Goal: Register for event/course

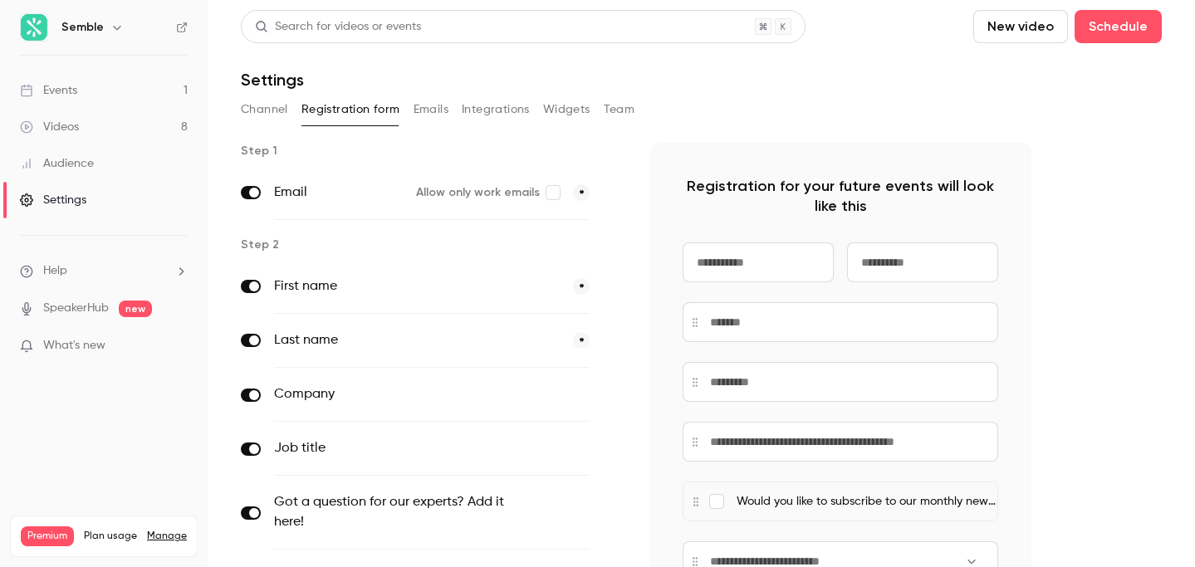
click at [487, 105] on button "Integrations" at bounding box center [496, 109] width 68 height 27
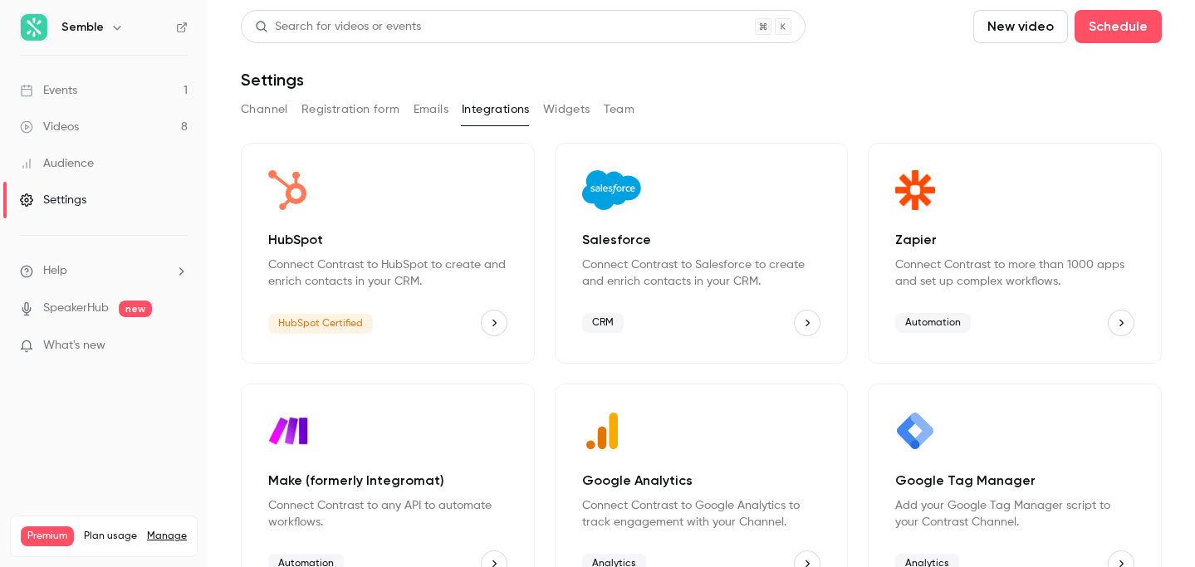
click at [429, 105] on button "Emails" at bounding box center [431, 109] width 35 height 27
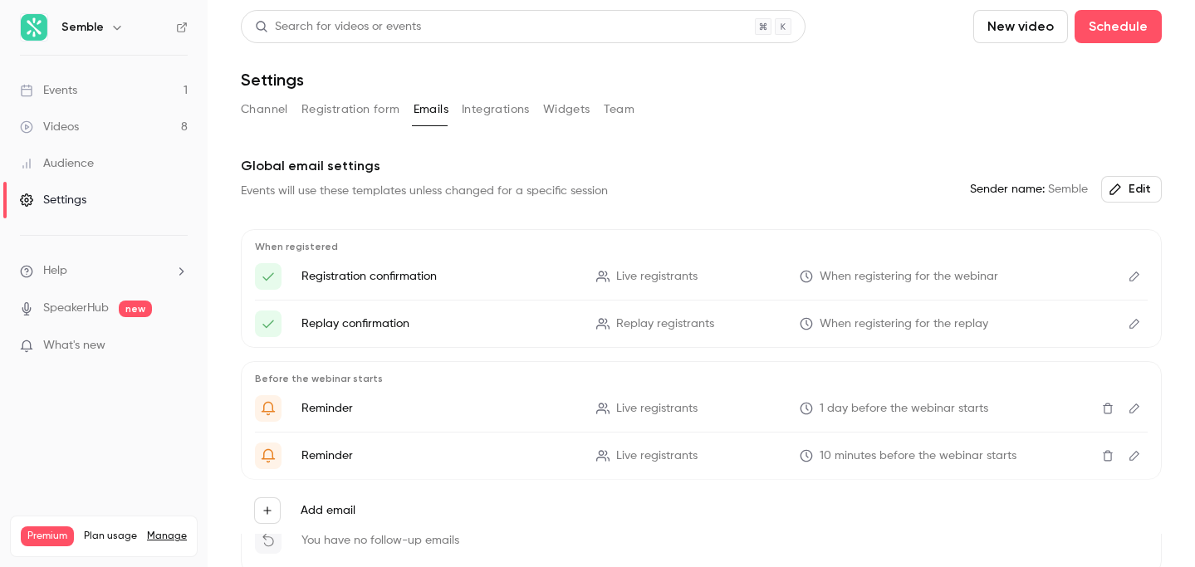
click at [357, 107] on button "Registration form" at bounding box center [351, 109] width 99 height 27
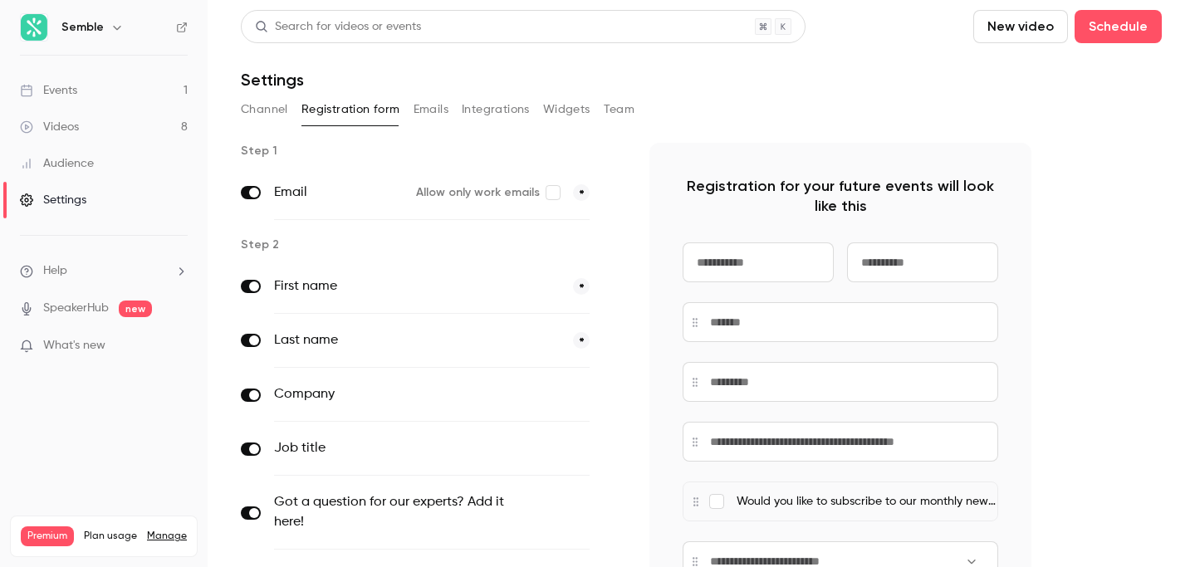
click at [65, 94] on div "Events" at bounding box center [48, 90] width 57 height 17
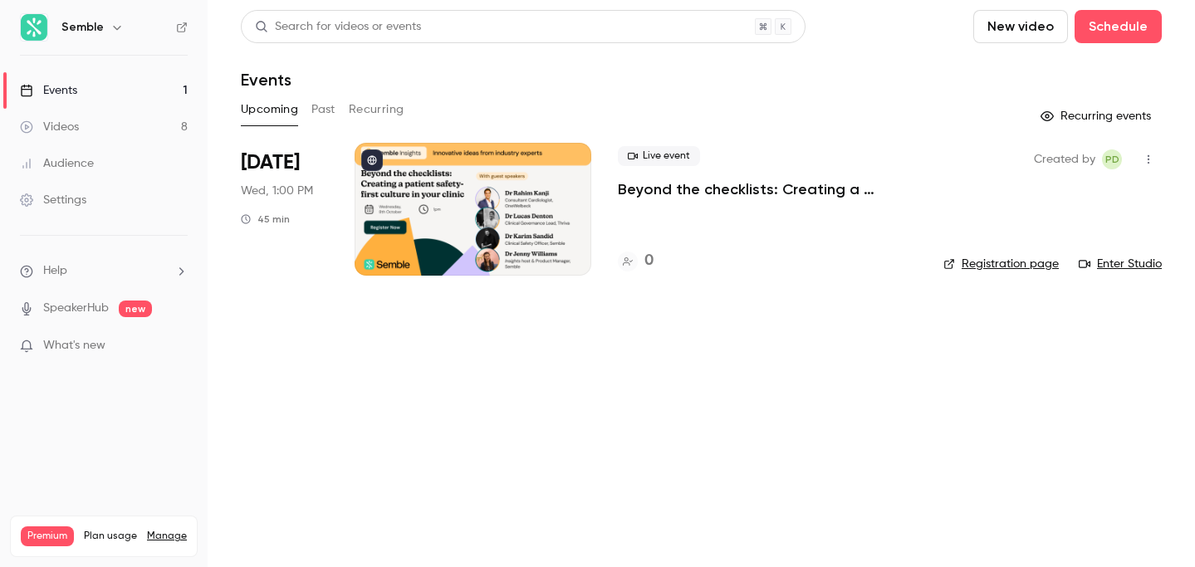
click at [718, 184] on p "Beyond the checklists: Creating a patient safety-first culture in your clinic" at bounding box center [767, 189] width 299 height 20
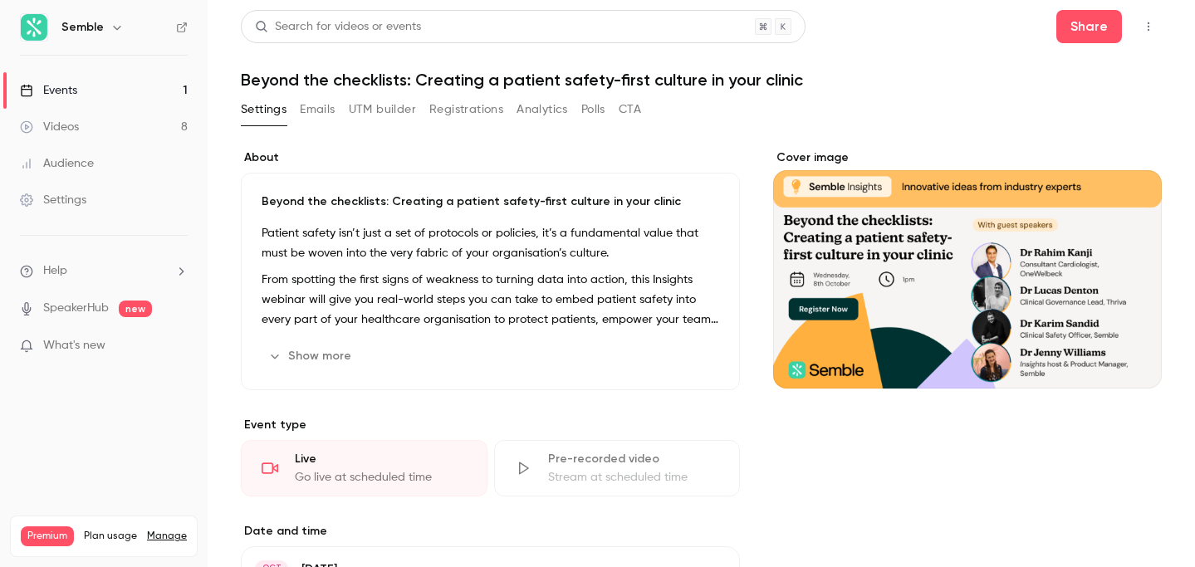
click at [479, 114] on button "Registrations" at bounding box center [466, 109] width 74 height 27
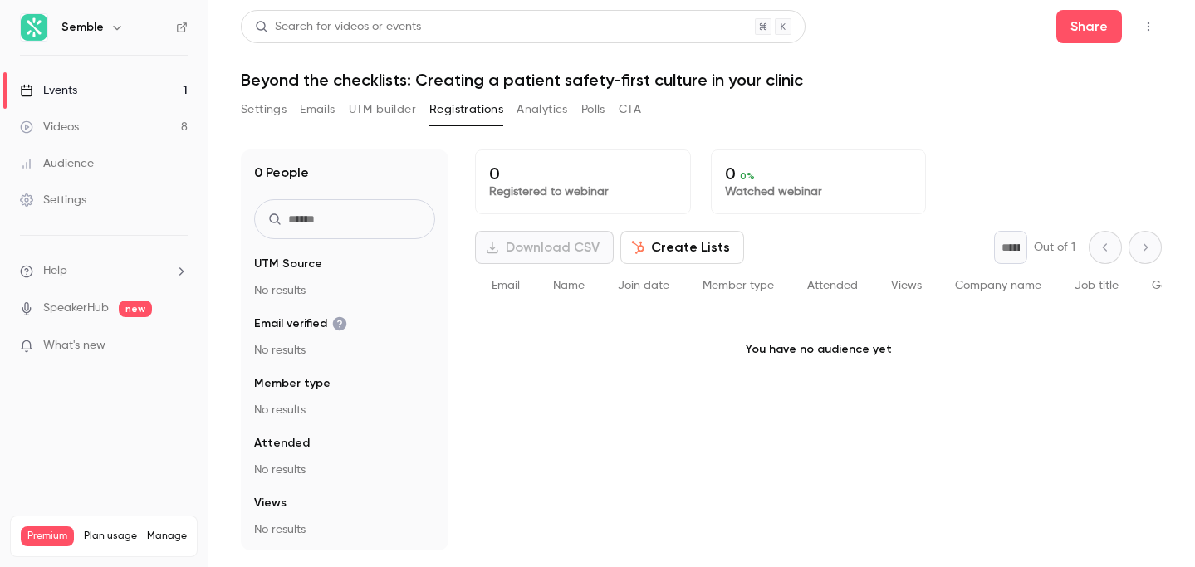
click at [73, 86] on div "Events" at bounding box center [48, 90] width 57 height 17
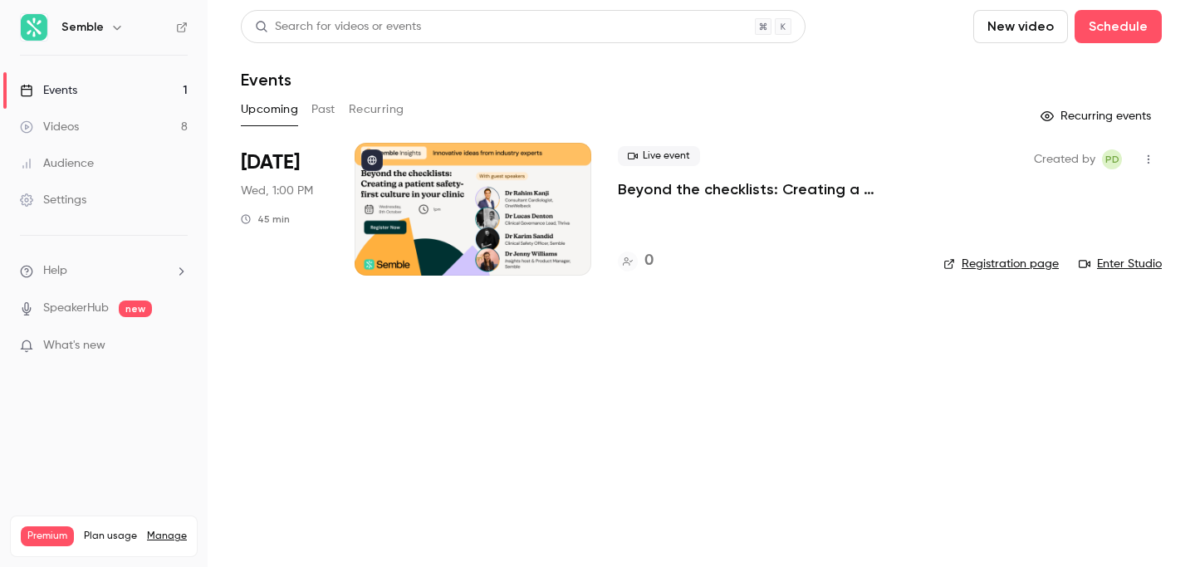
click at [478, 225] on div at bounding box center [473, 209] width 237 height 133
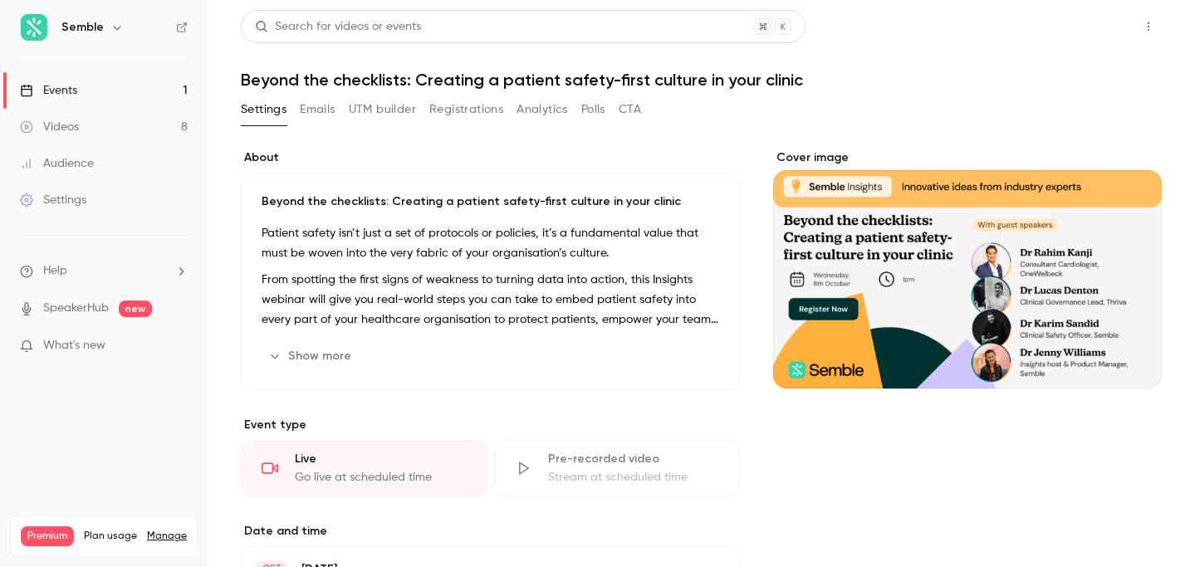
click at [1114, 32] on button "Share" at bounding box center [1090, 26] width 66 height 33
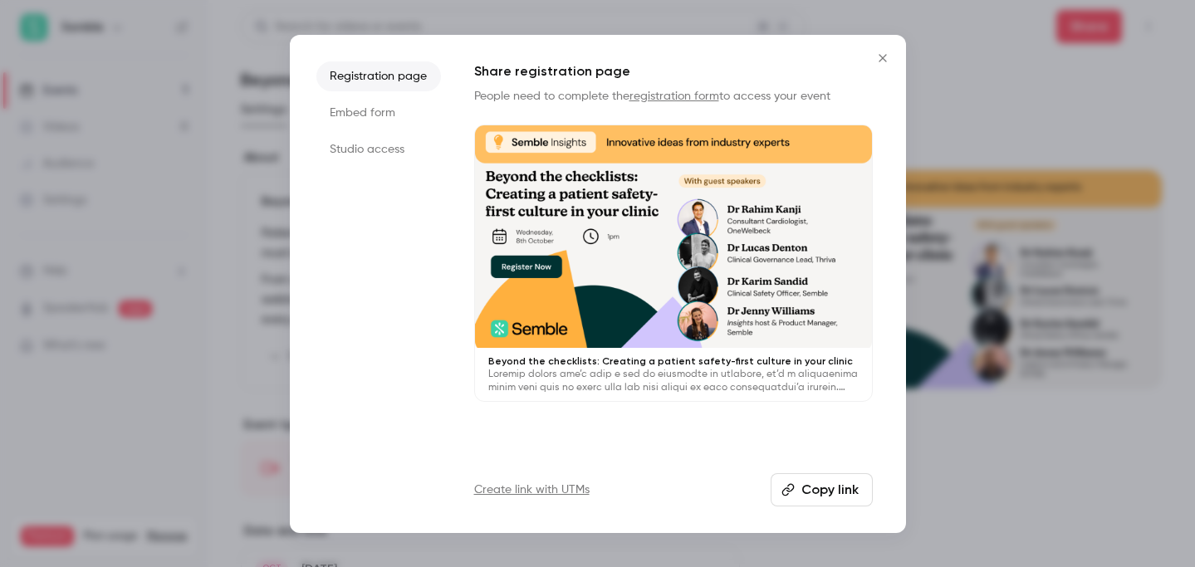
click at [881, 61] on icon "Close" at bounding box center [883, 58] width 20 height 13
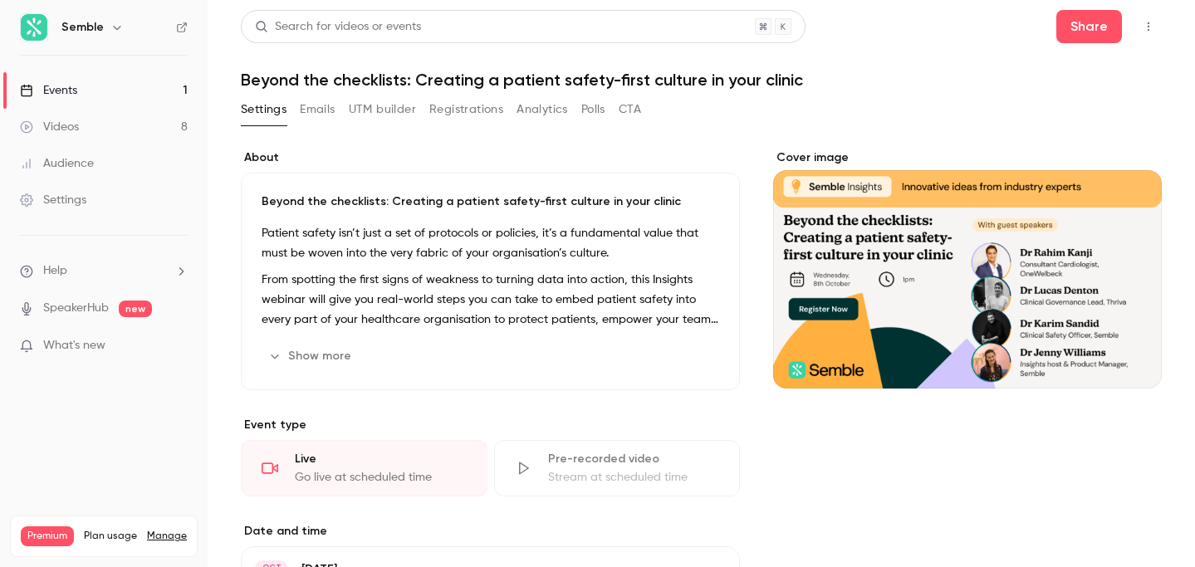
click at [366, 109] on button "UTM builder" at bounding box center [382, 109] width 67 height 27
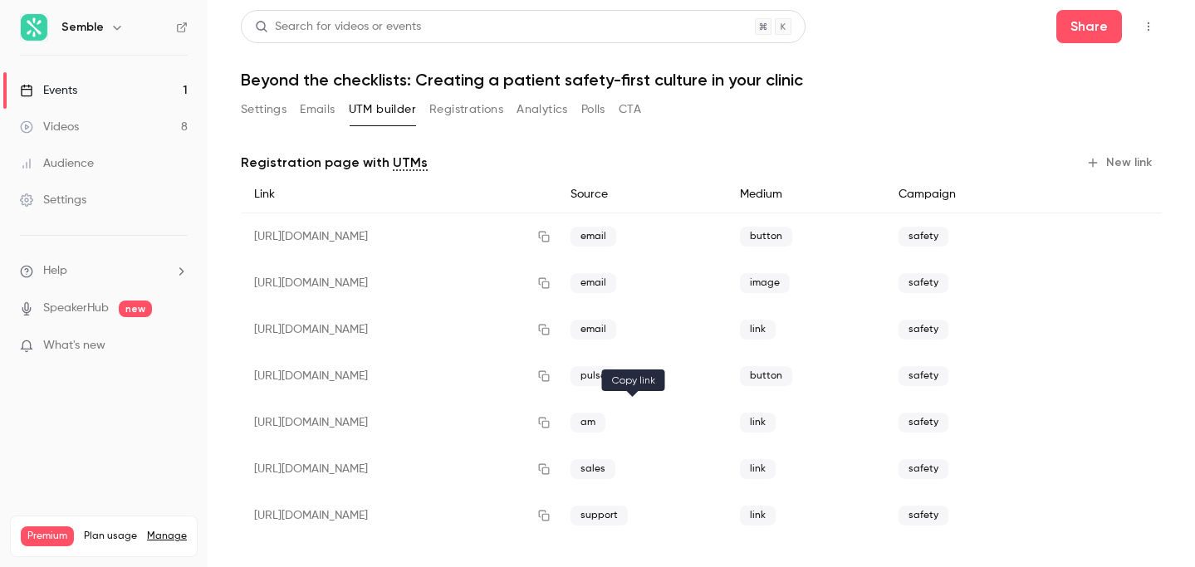
click at [551, 423] on icon "button" at bounding box center [543, 423] width 13 height 12
